Goal: Transaction & Acquisition: Purchase product/service

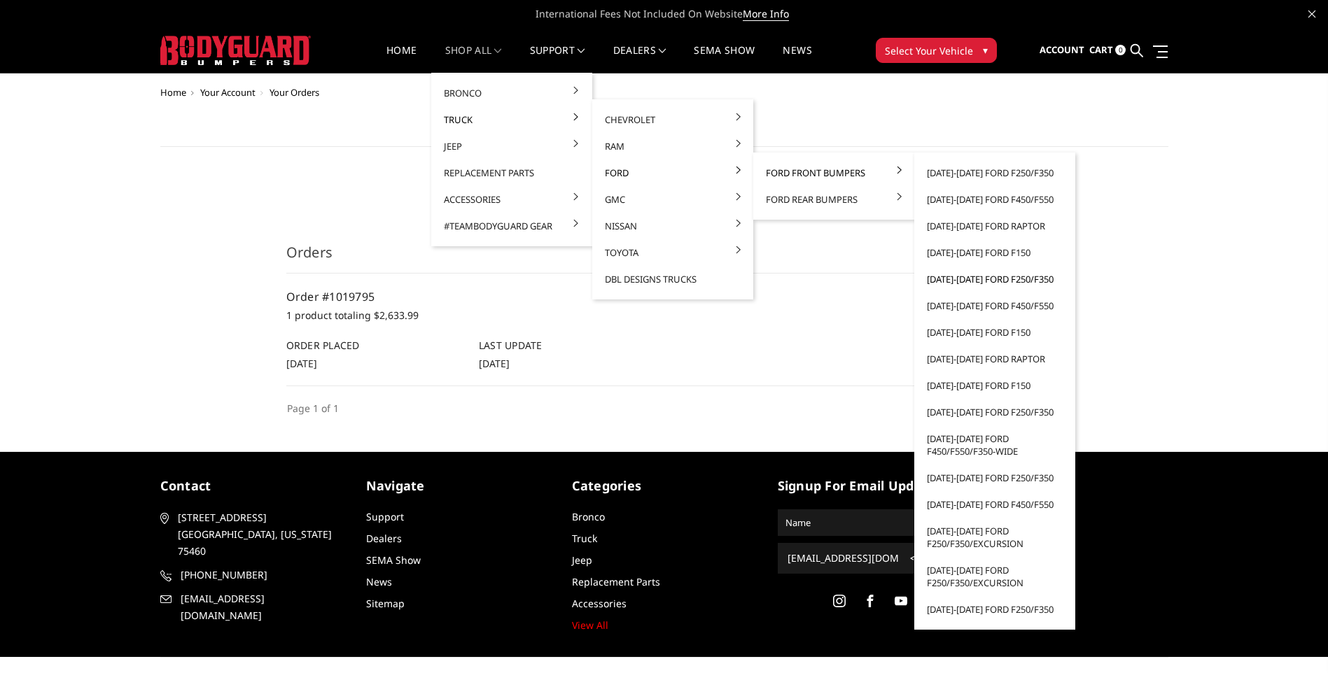
click at [985, 282] on link "[DATE]-[DATE] Ford F250/F350" at bounding box center [995, 279] width 150 height 27
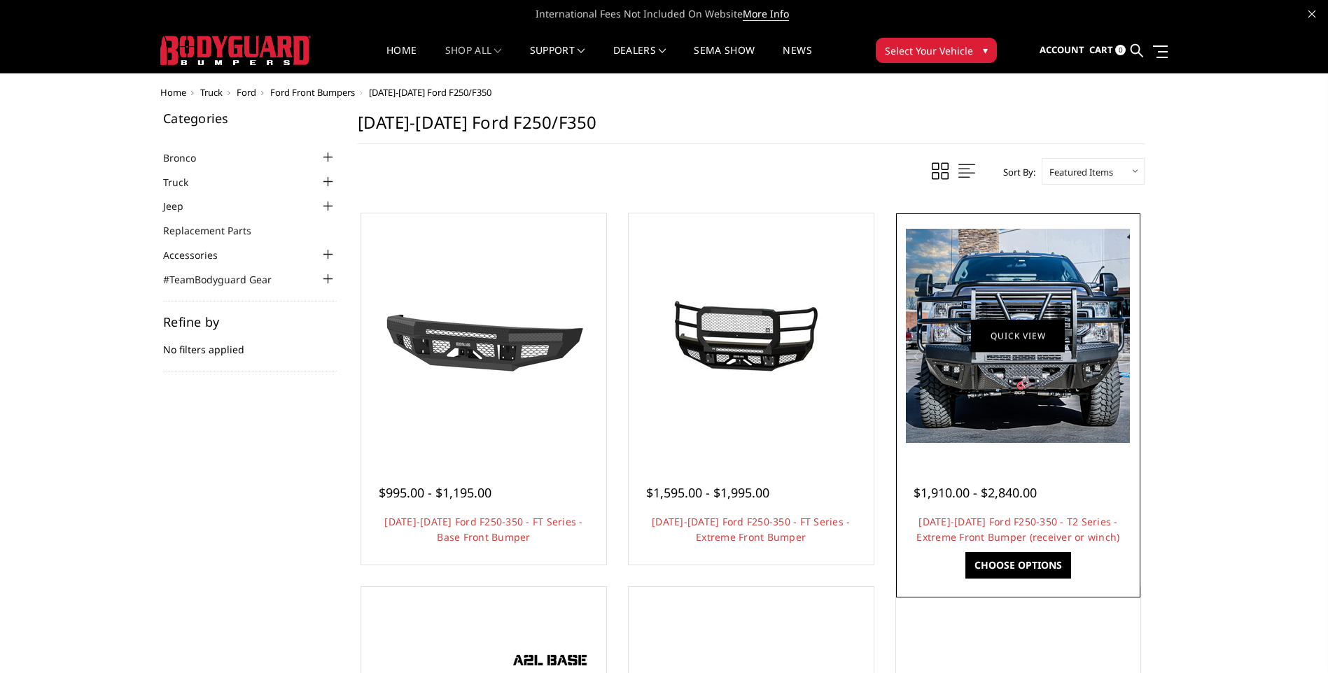
click at [1022, 336] on link "Quick view" at bounding box center [1018, 335] width 94 height 33
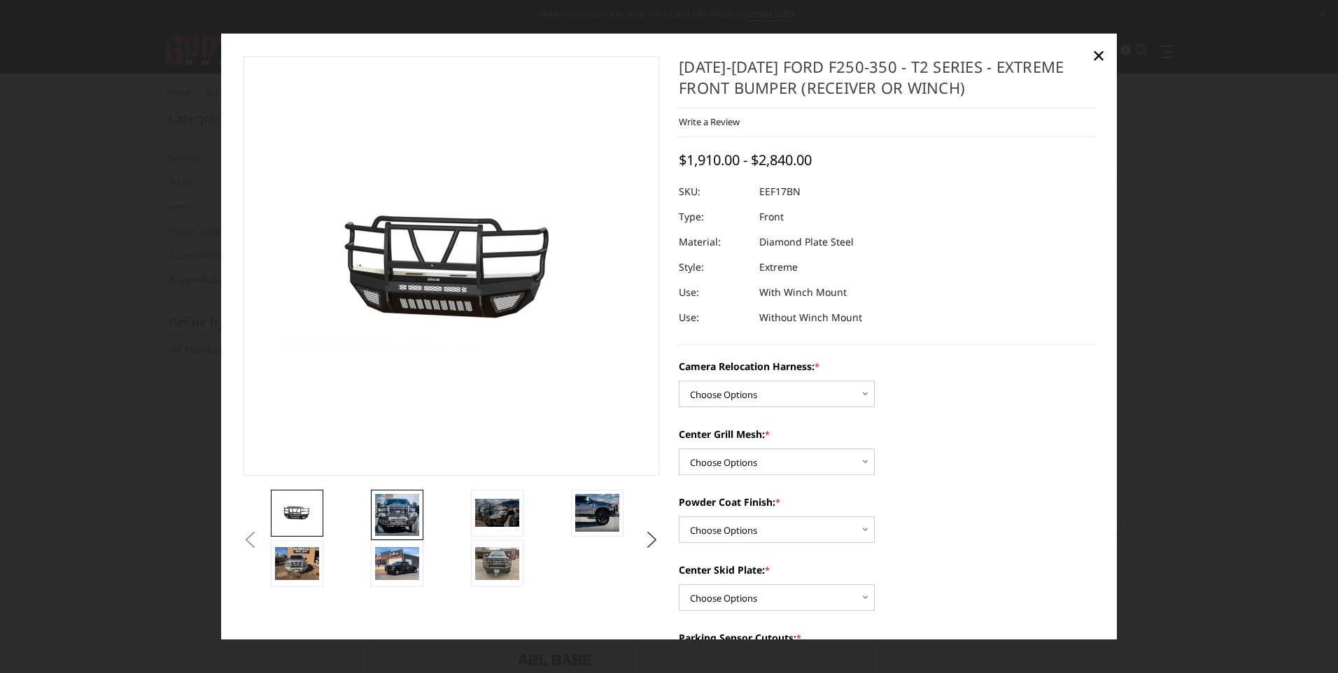
click at [391, 510] on img at bounding box center [397, 515] width 44 height 42
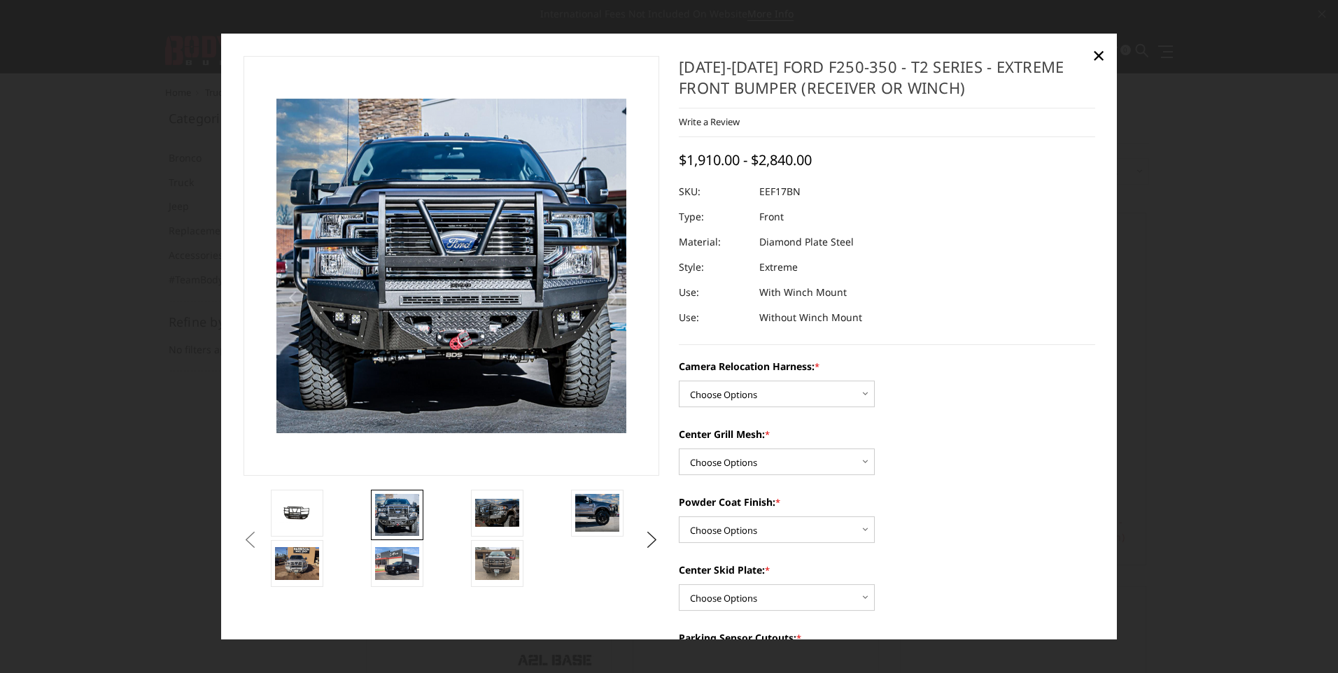
click at [463, 505] on li at bounding box center [418, 515] width 100 height 50
click at [491, 516] on img at bounding box center [497, 513] width 44 height 29
